Goal: Book appointment/travel/reservation

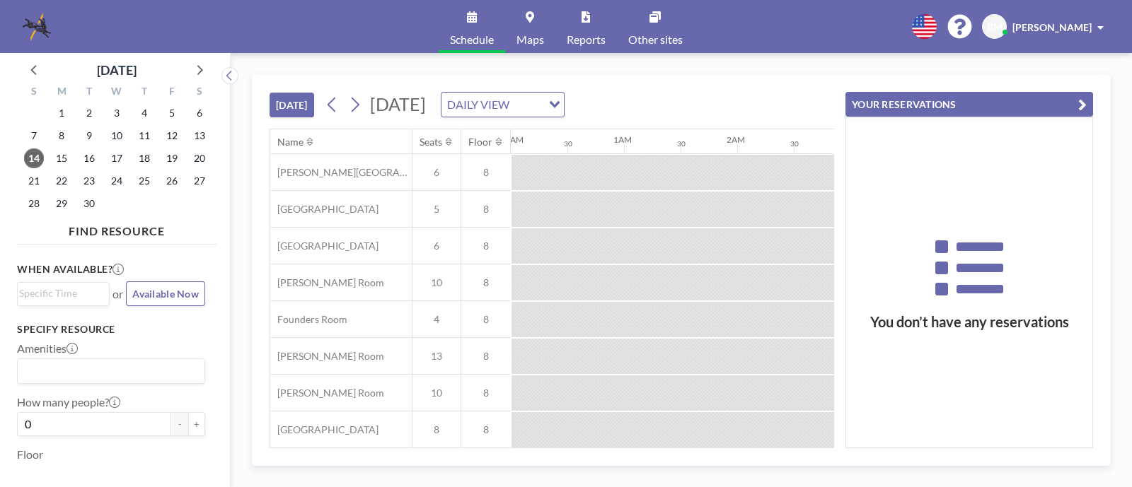
scroll to position [0, 1528]
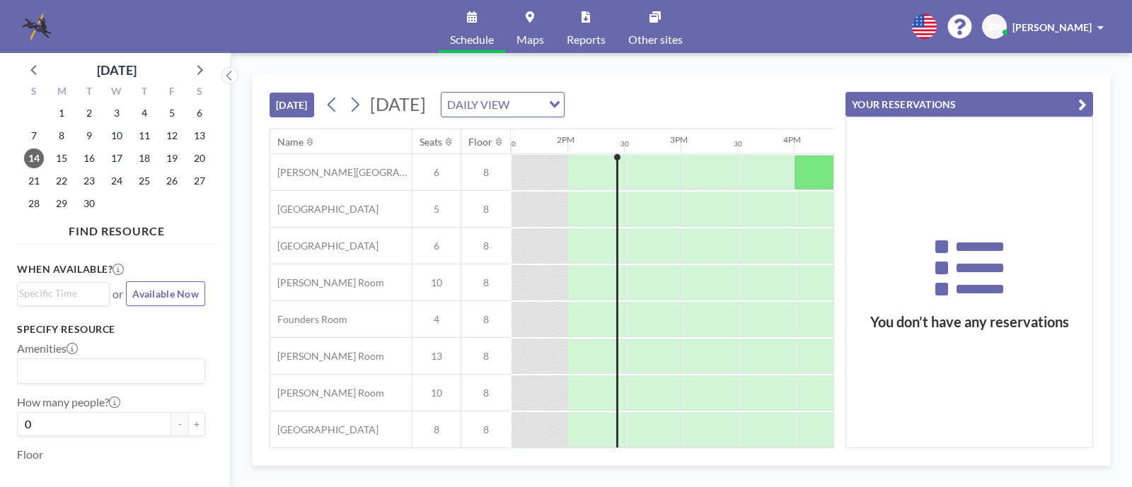
click at [836, 81] on div "YOUR RESERVATIONS You don’t have any reservations" at bounding box center [963, 261] width 259 height 373
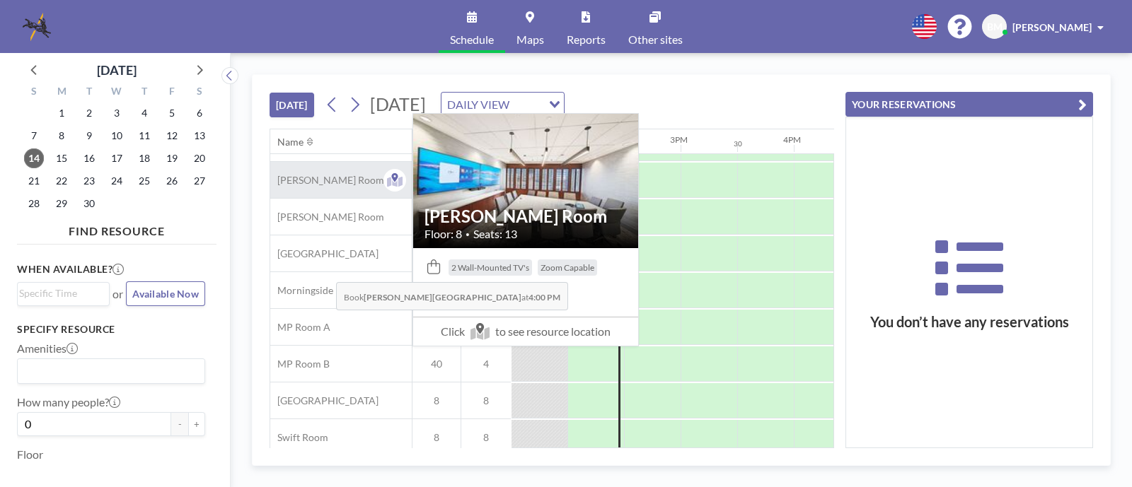
scroll to position [228, 1528]
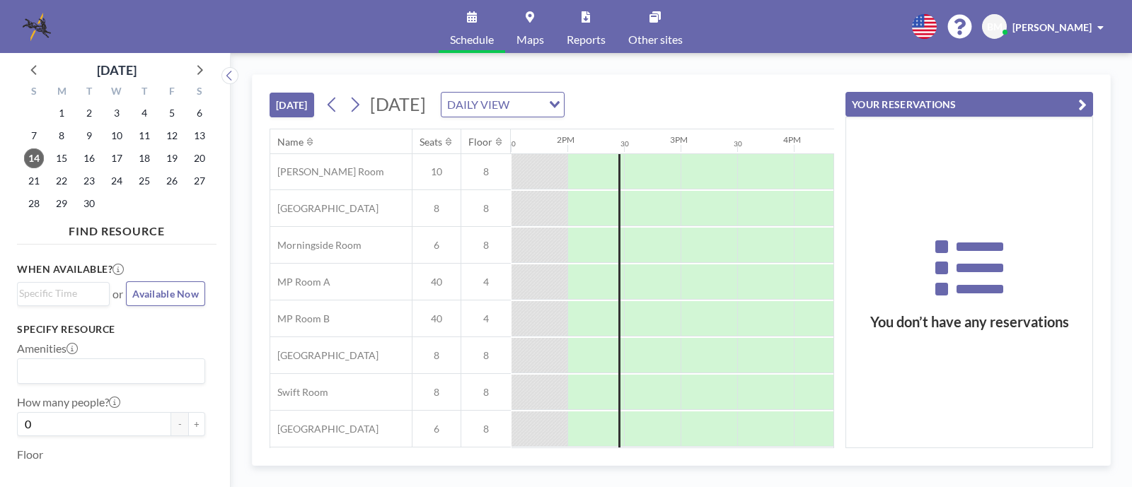
click at [834, 86] on div "YOUR RESERVATIONS You don’t have any reservations" at bounding box center [963, 261] width 259 height 373
click at [358, 107] on icon at bounding box center [355, 105] width 8 height 15
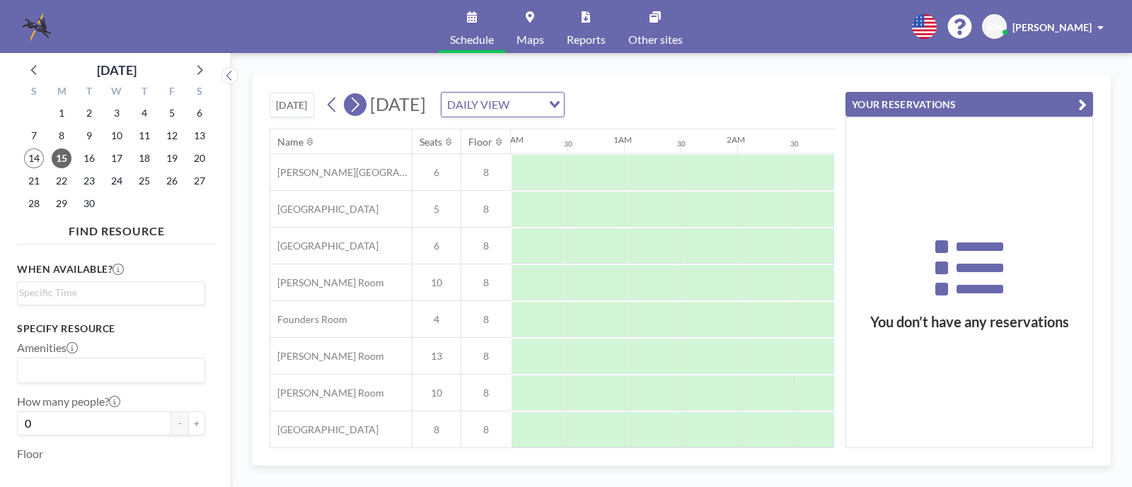
scroll to position [0, 849]
click at [357, 104] on icon at bounding box center [354, 104] width 13 height 21
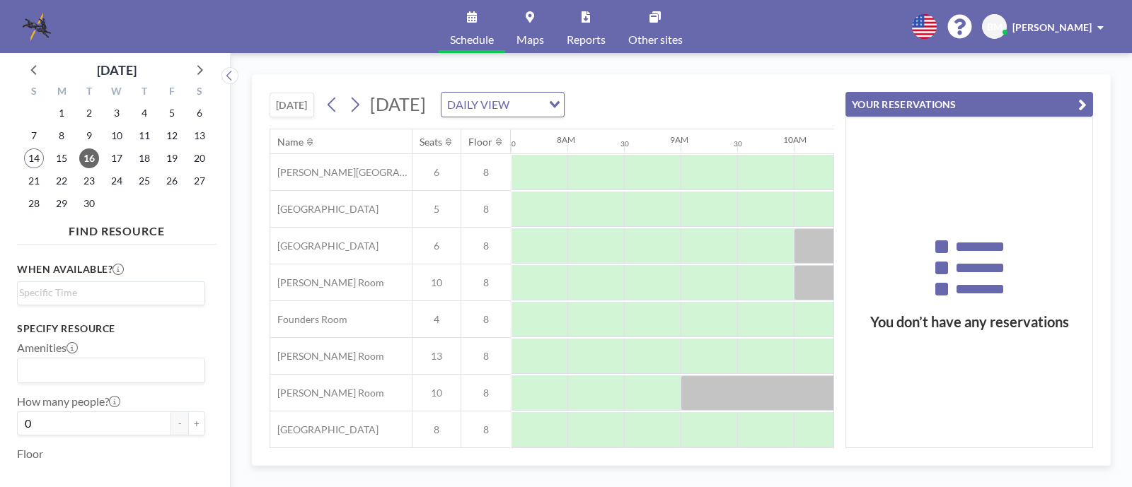
click at [812, 90] on div "[DATE] [DATE] DAILY VIEW Loading..." at bounding box center [551, 102] width 564 height 54
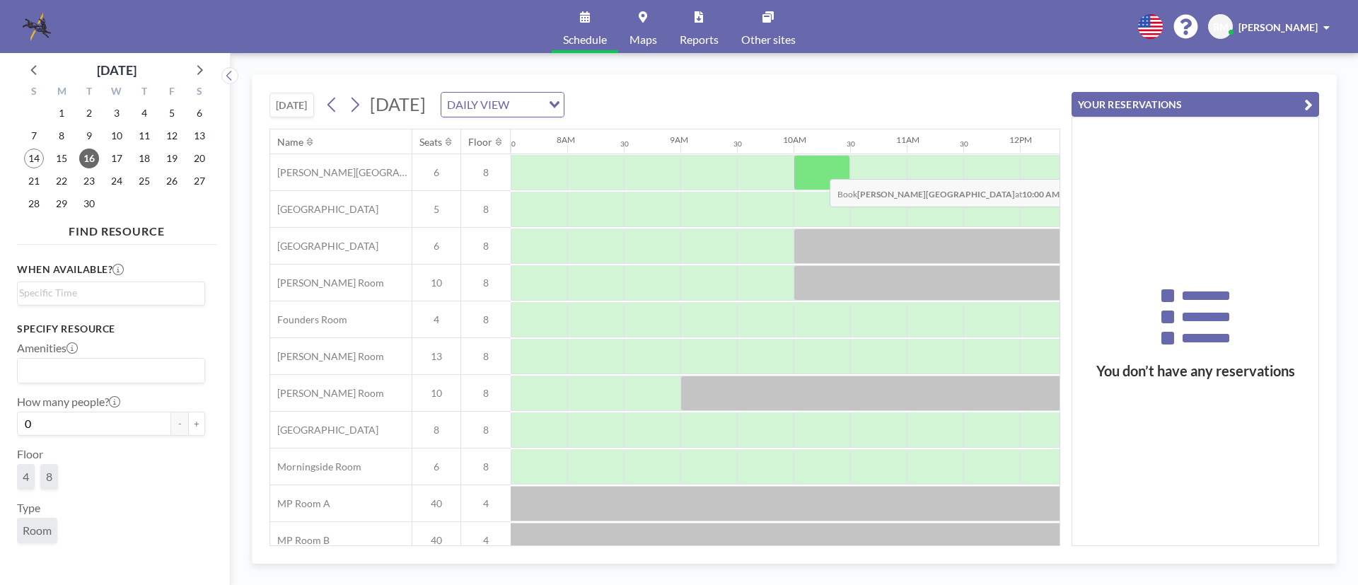
click at [818, 168] on div at bounding box center [821, 172] width 57 height 35
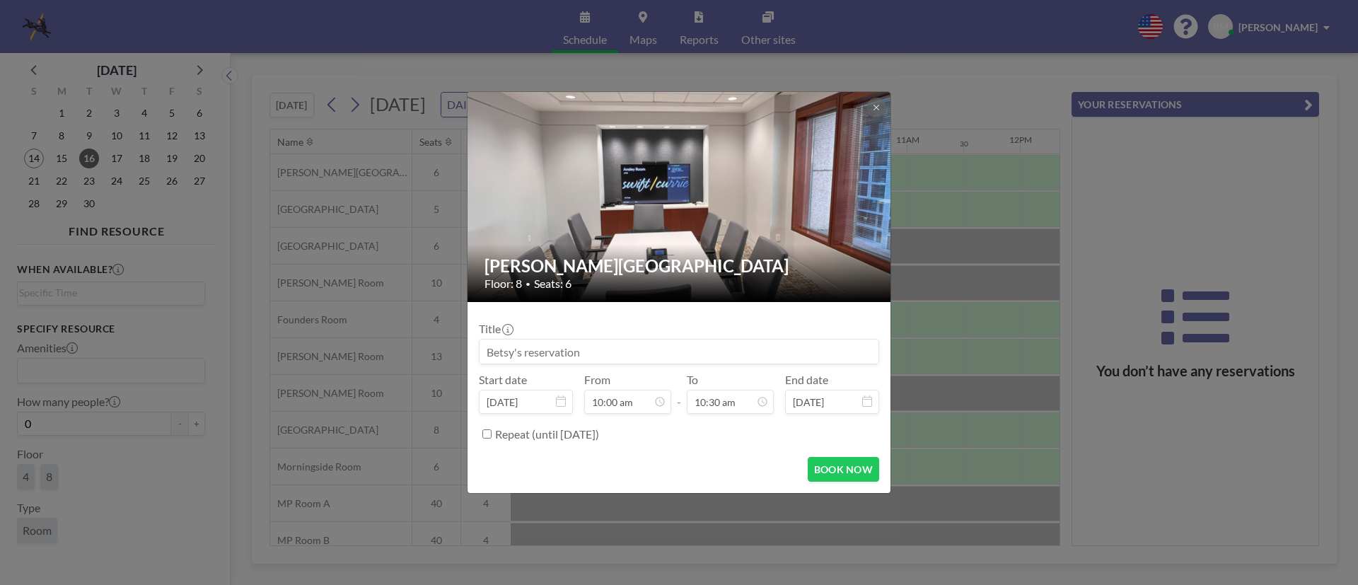
click at [615, 347] on input at bounding box center [678, 351] width 399 height 24
click at [1054, 91] on div "[PERSON_NAME] Room Floor: 8 • Seats: 6 Title Start date [DATE] From 10:00 am - …" at bounding box center [679, 292] width 1358 height 585
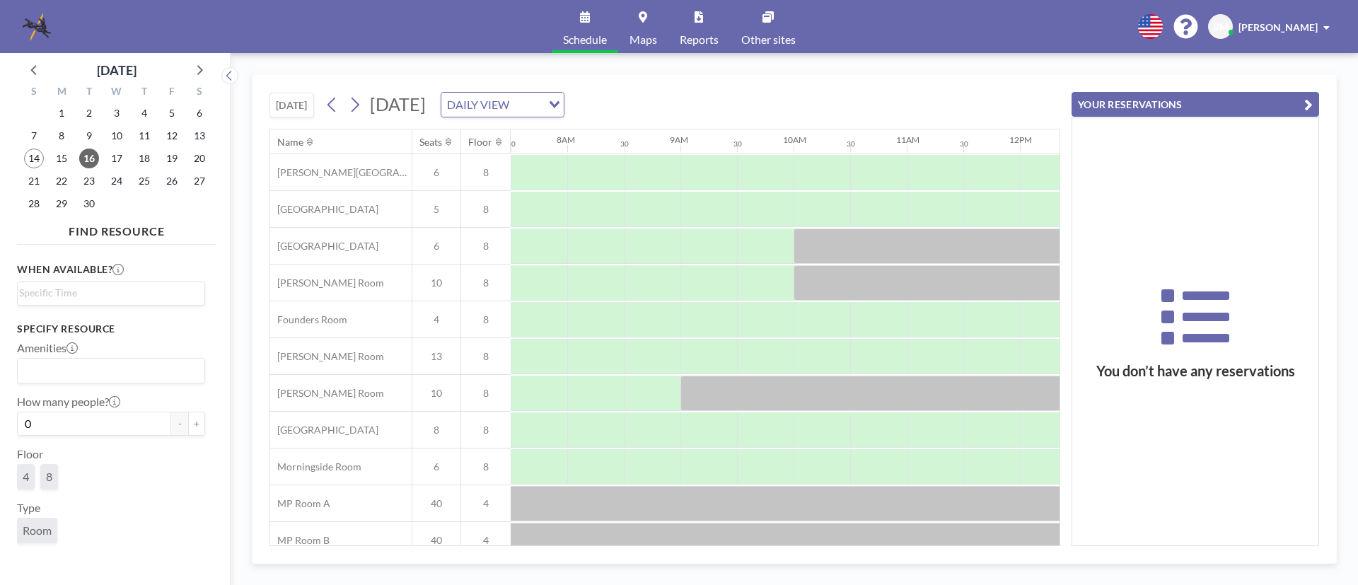
click at [1131, 104] on icon "button" at bounding box center [1308, 104] width 8 height 17
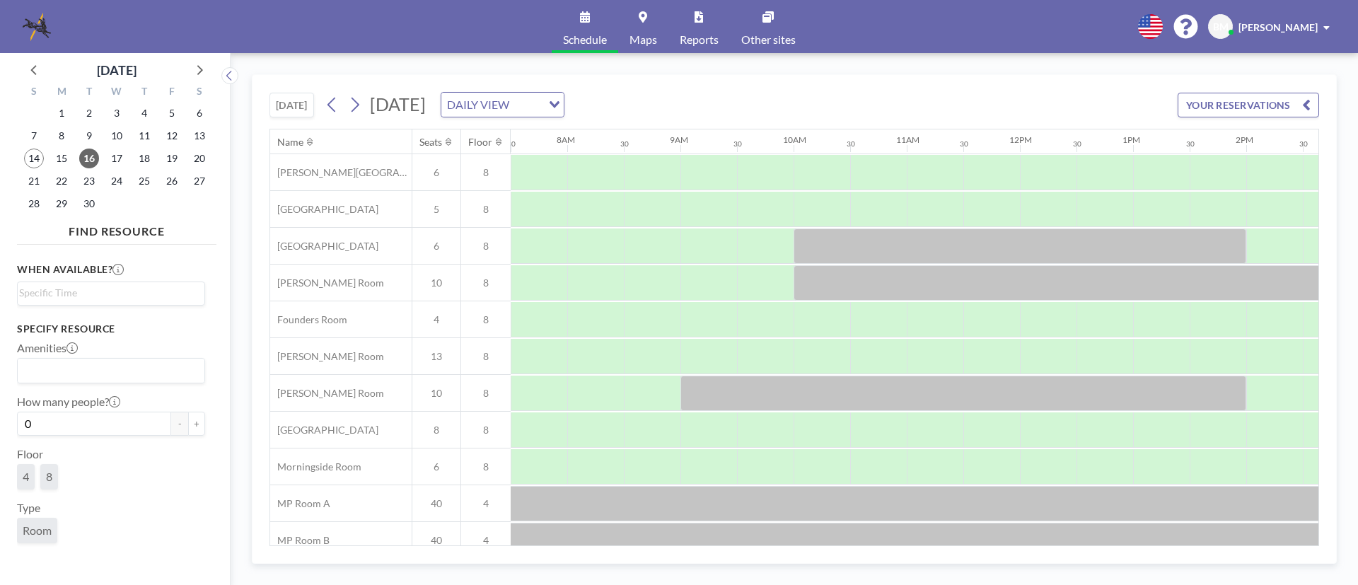
click at [1131, 108] on icon "button" at bounding box center [1306, 104] width 8 height 17
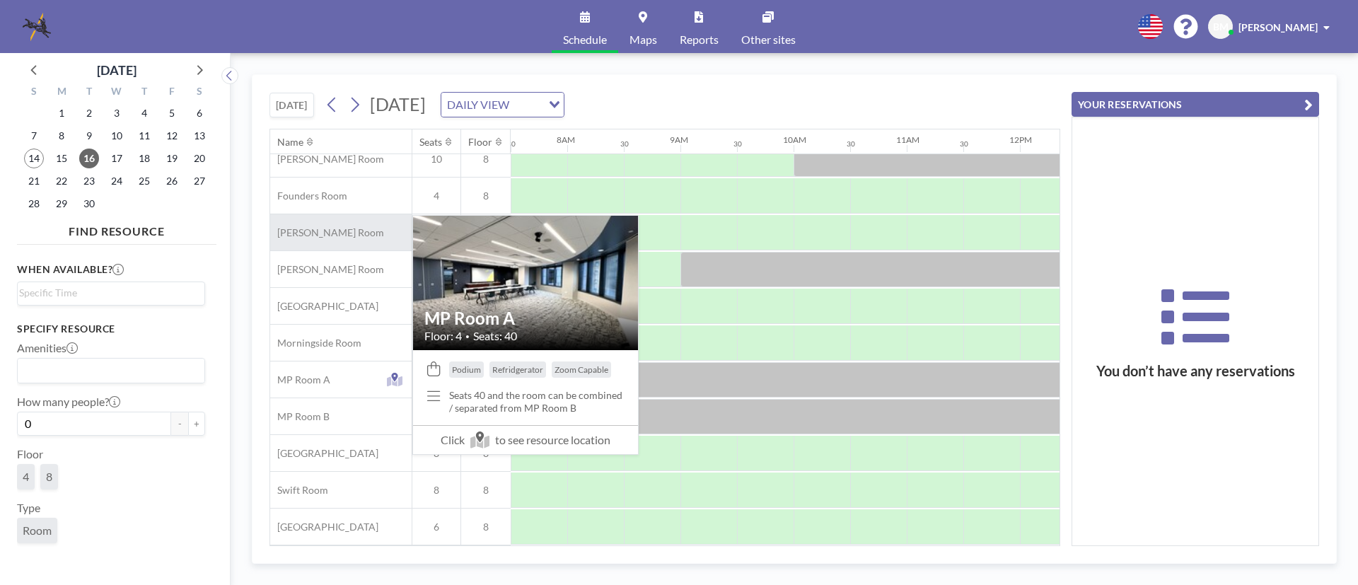
scroll to position [0, 849]
